Goal: Task Accomplishment & Management: Use online tool/utility

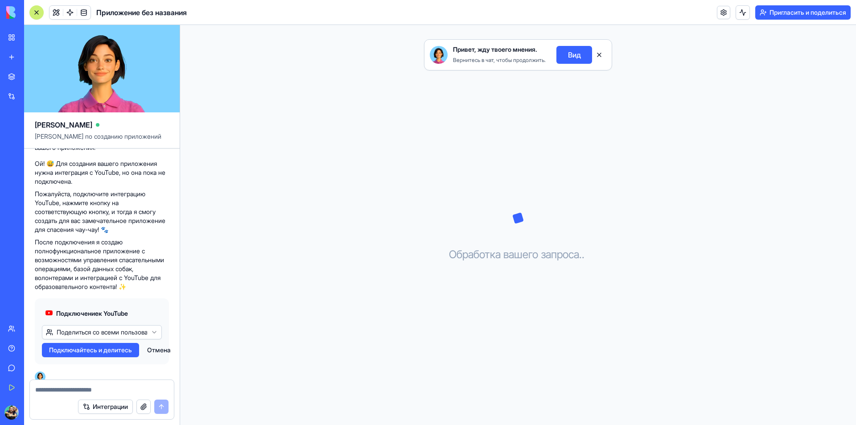
scroll to position [140, 0]
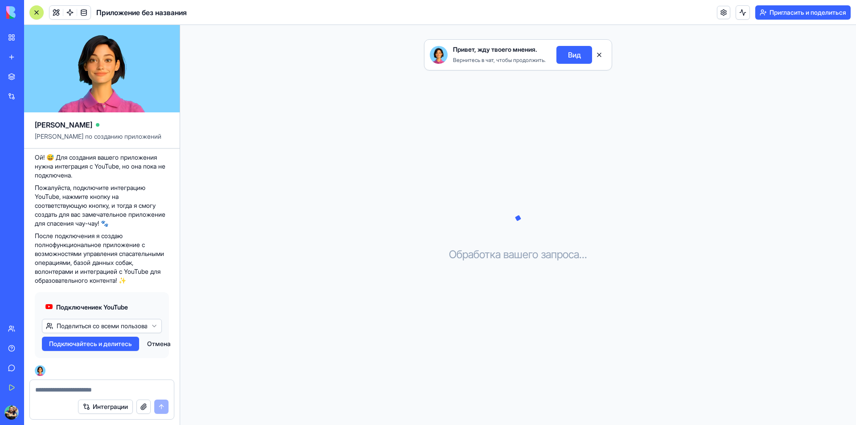
click at [113, 342] on font "Подключайтесь и делитесь" at bounding box center [90, 344] width 83 height 8
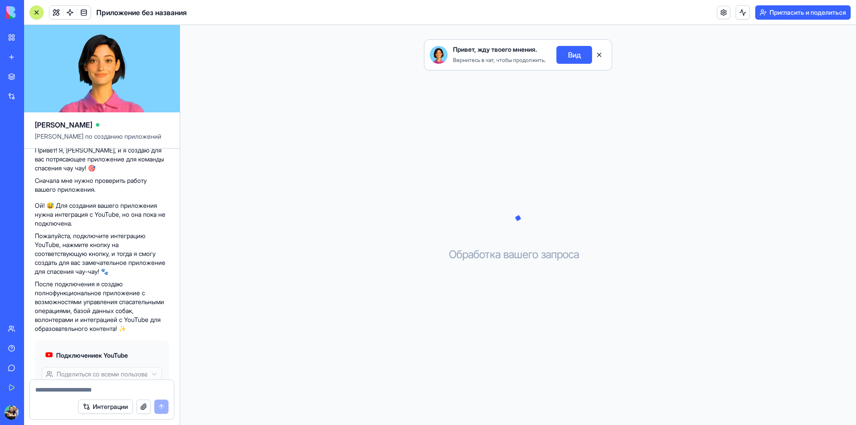
scroll to position [140, 0]
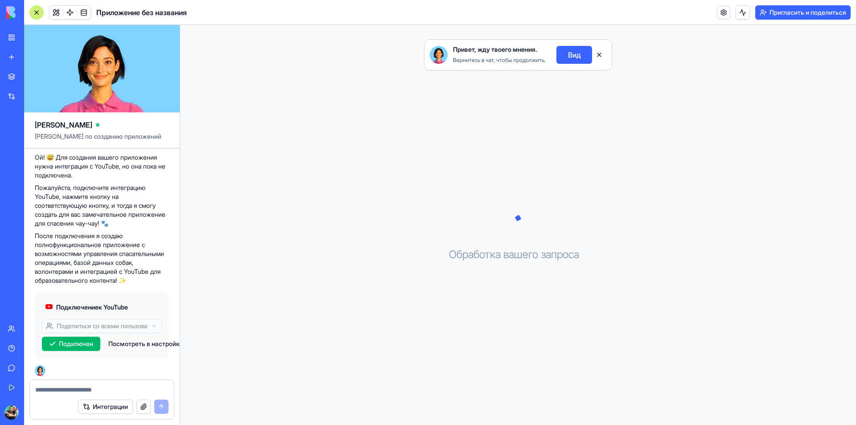
click at [141, 408] on button "button" at bounding box center [143, 406] width 14 height 14
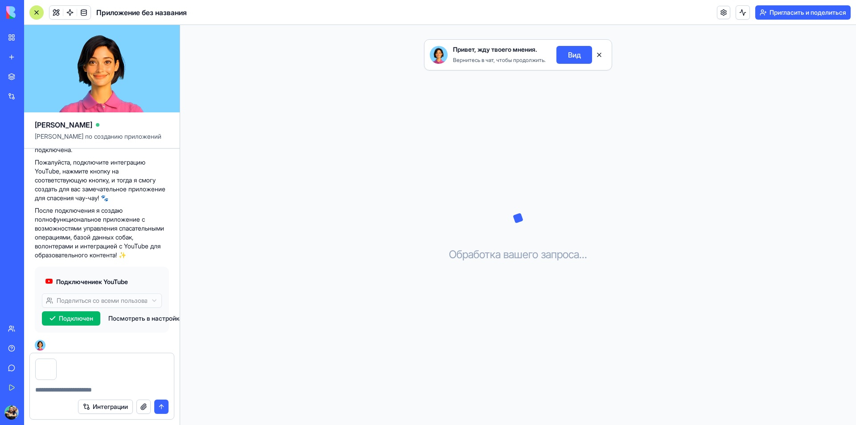
scroll to position [167, 0]
click at [67, 390] on textarea at bounding box center [101, 389] width 133 height 9
type textarea "**********"
click at [103, 411] on button "Интеграции" at bounding box center [105, 406] width 55 height 14
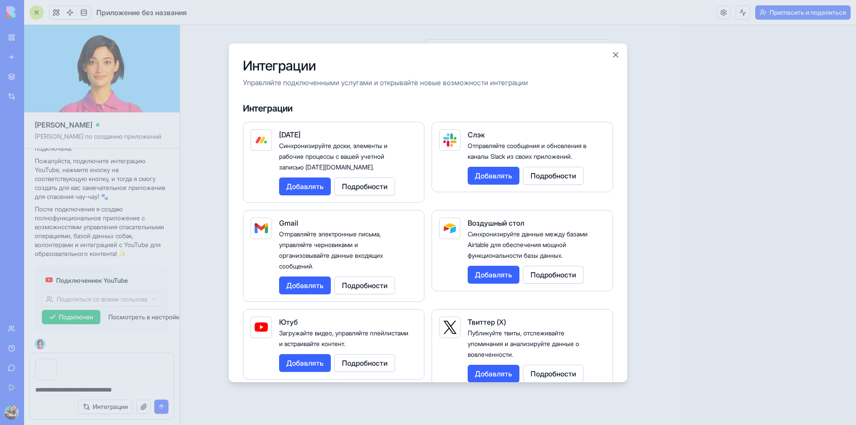
click at [300, 285] on font "Добавлять" at bounding box center [304, 284] width 37 height 9
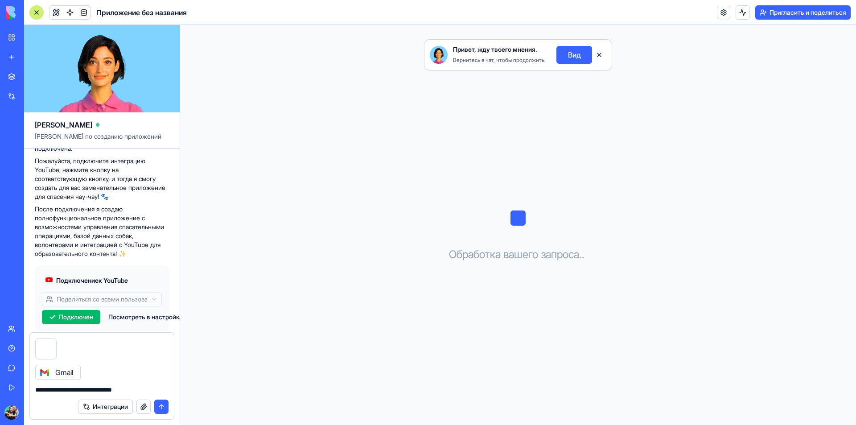
click at [107, 407] on font "Интеграции" at bounding box center [110, 407] width 35 height 8
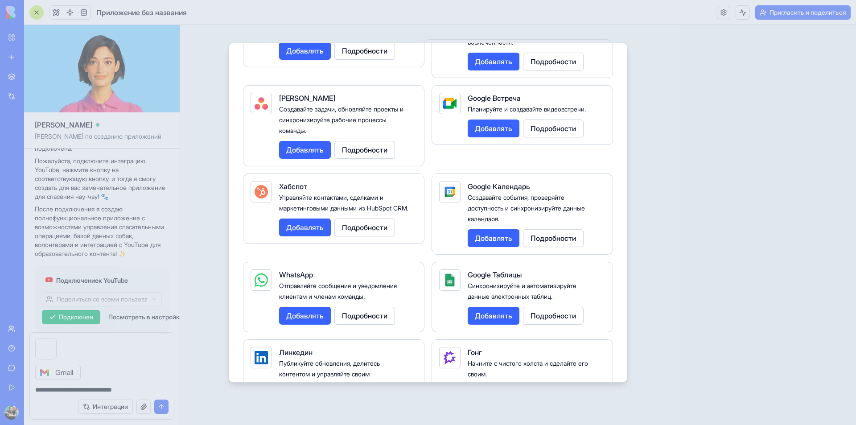
scroll to position [357, 0]
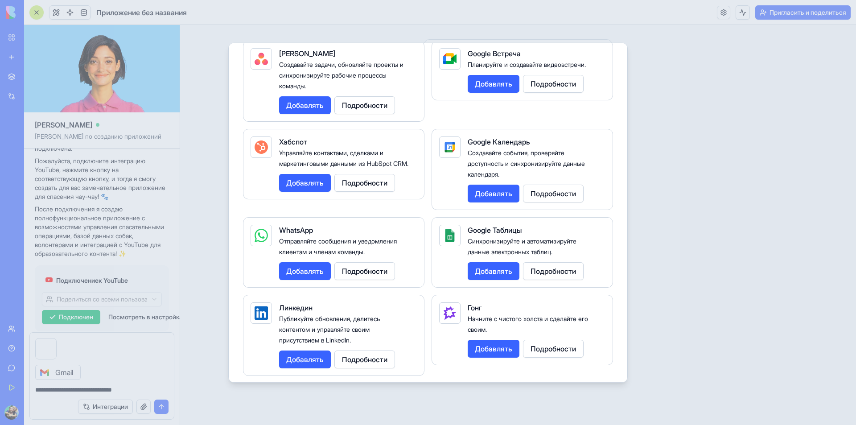
click at [310, 358] on font "Добавлять" at bounding box center [304, 358] width 37 height 9
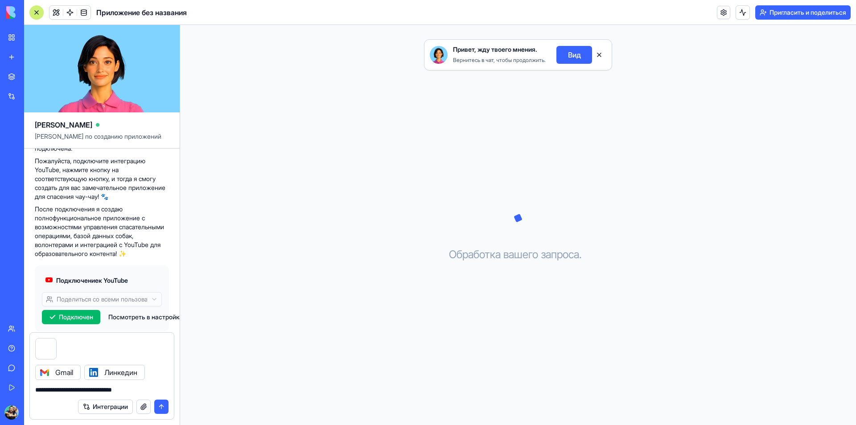
click at [118, 407] on font "Интеграции" at bounding box center [110, 407] width 35 height 8
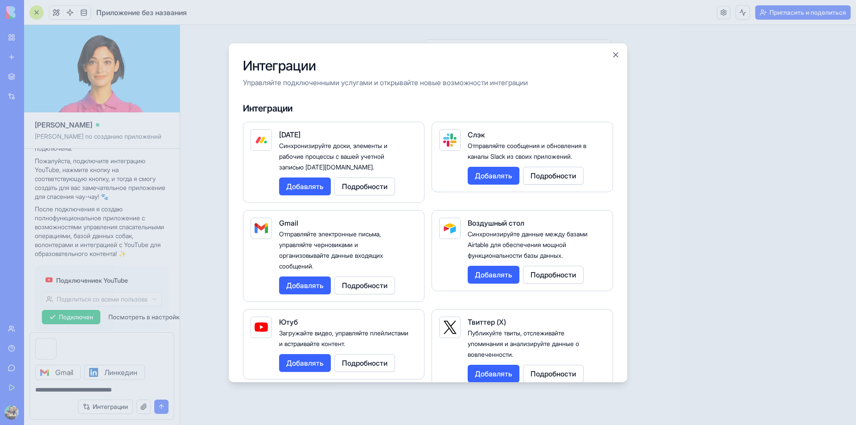
click at [318, 366] on font "Добавлять" at bounding box center [304, 362] width 37 height 9
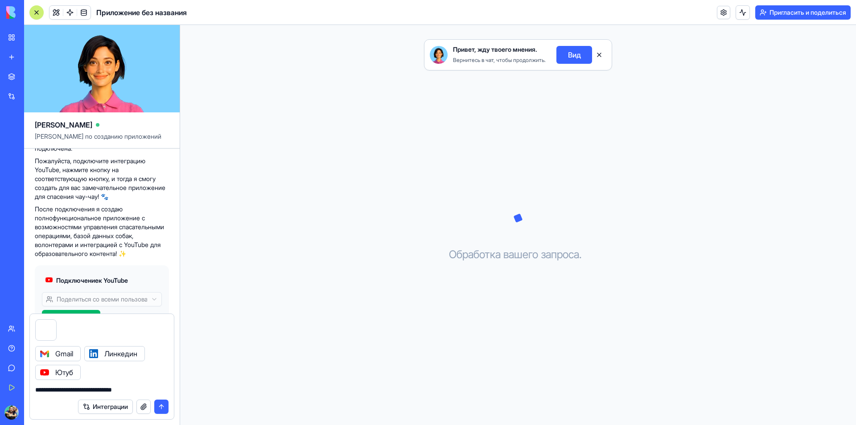
click at [159, 404] on button "submit" at bounding box center [161, 406] width 14 height 14
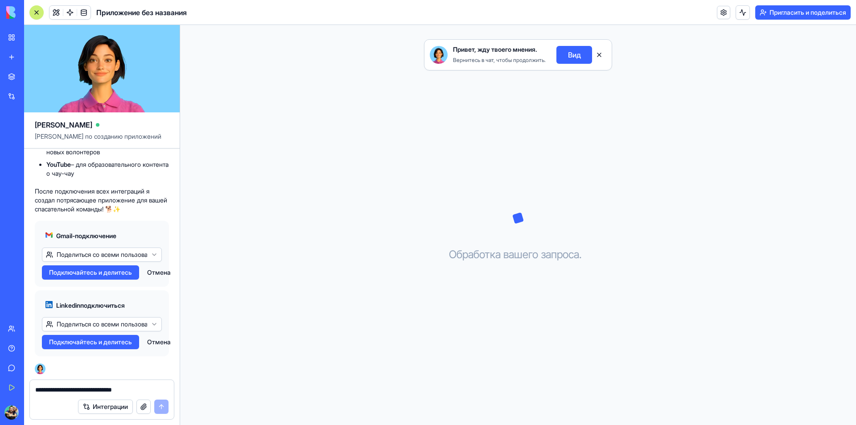
scroll to position [529, 0]
click at [114, 272] on font "Подключайтесь и делитесь" at bounding box center [90, 272] width 83 height 8
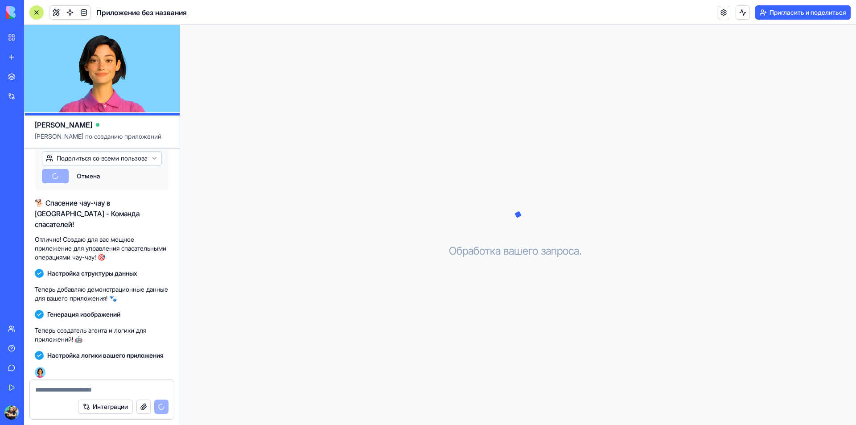
scroll to position [704, 0]
